Goal: Communication & Community: Ask a question

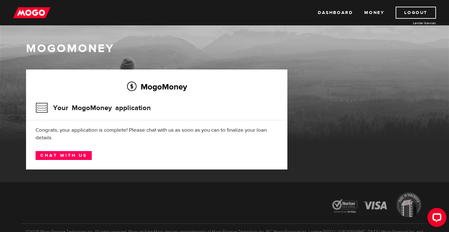
click at [32, 14] on img at bounding box center [31, 13] width 37 height 12
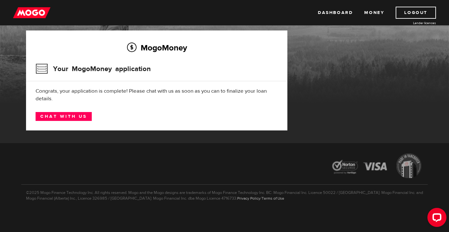
scroll to position [10, 0]
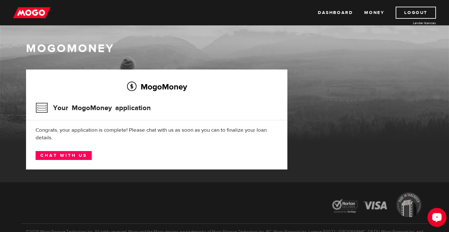
click at [439, 223] on icon "Open LiveChat chat widget" at bounding box center [437, 217] width 11 height 11
click at [436, 221] on div "Open LiveChat chat widget" at bounding box center [437, 217] width 11 height 11
